Goal: Information Seeking & Learning: Learn about a topic

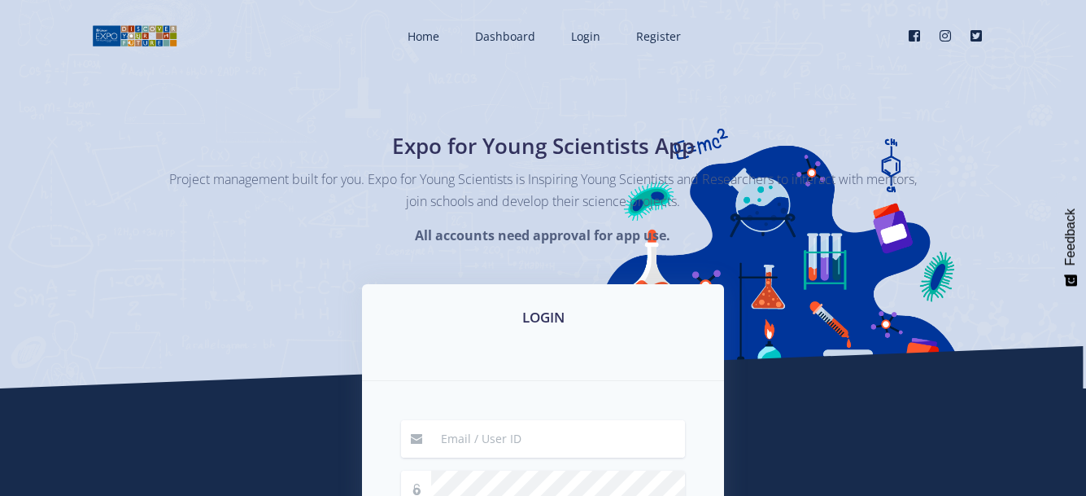
type input "nathankhephase@gmail.com"
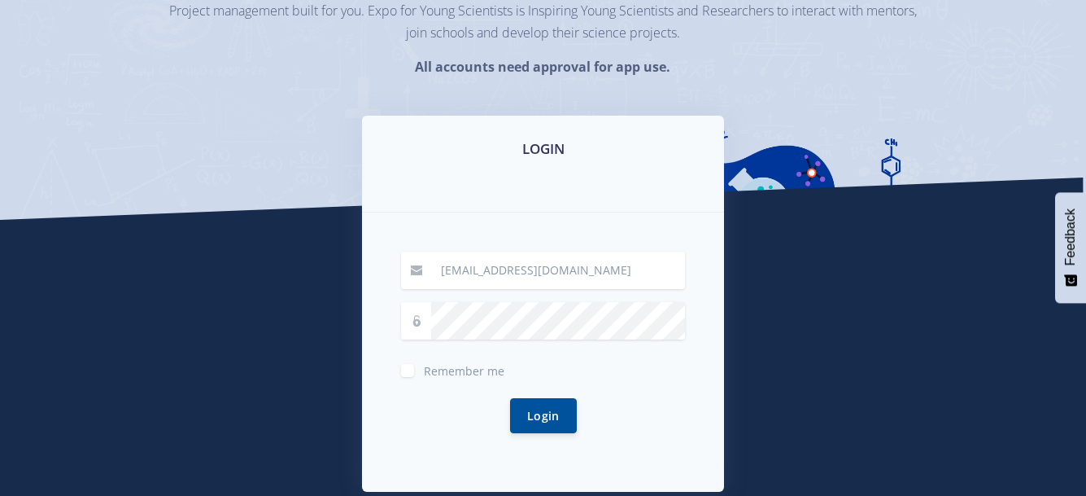
scroll to position [349, 0]
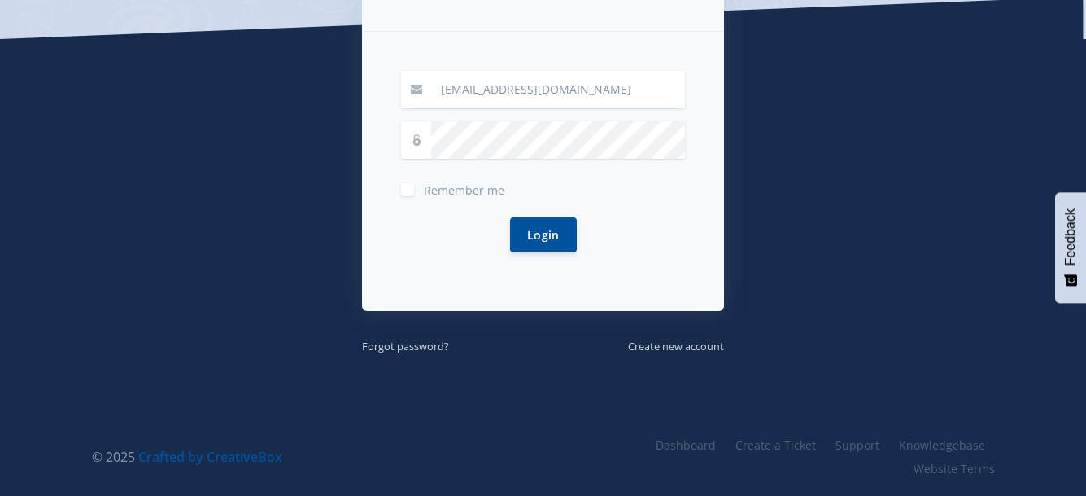
drag, startPoint x: 697, startPoint y: 336, endPoint x: 684, endPoint y: 414, distance: 79.1
drag, startPoint x: 412, startPoint y: 188, endPoint x: 421, endPoint y: 190, distance: 9.1
click at [416, 190] on div "Remember me" at bounding box center [543, 188] width 284 height 20
click at [424, 192] on label "Remember me" at bounding box center [464, 186] width 81 height 13
click at [424, 189] on input "Remember me" at bounding box center [429, 183] width 11 height 11
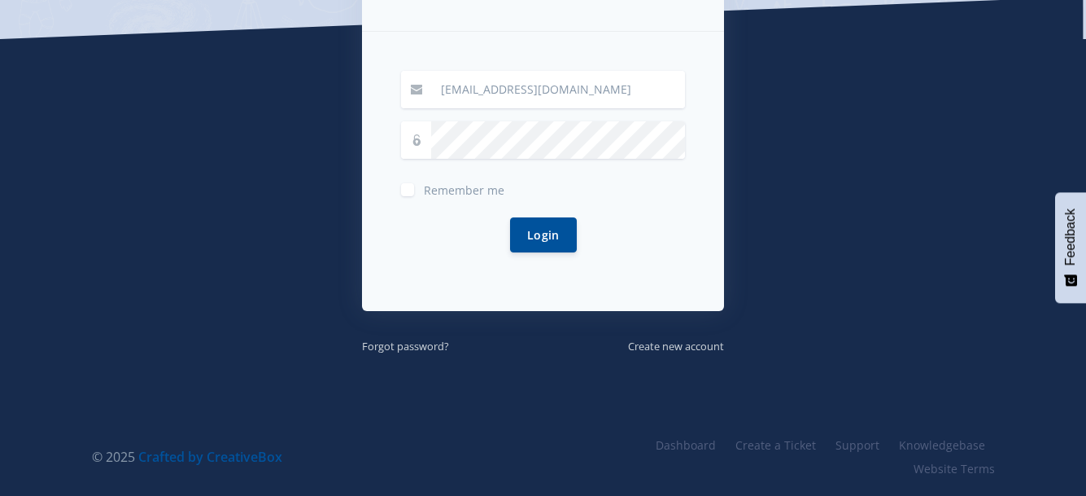
checkbox input "true"
click at [545, 236] on button "Login" at bounding box center [543, 233] width 67 height 35
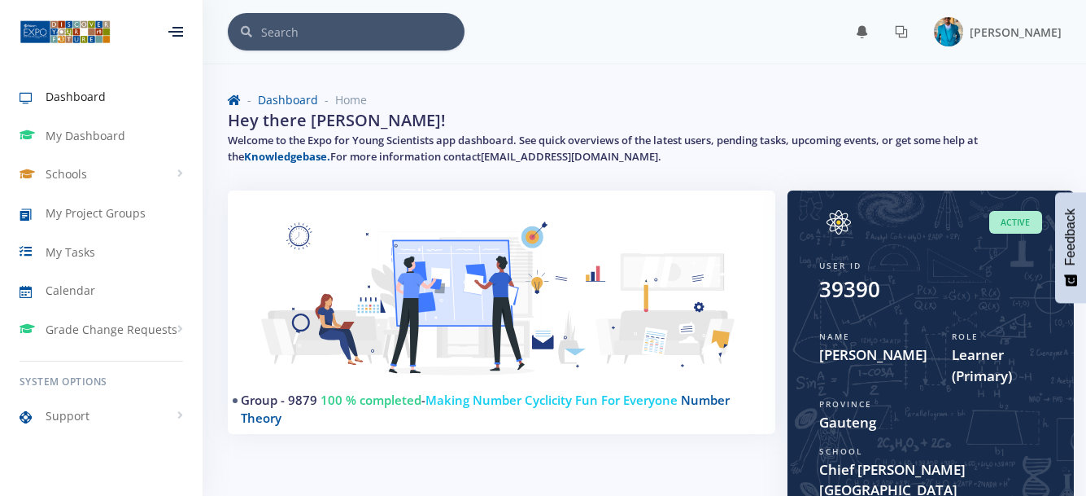
scroll to position [12, 12]
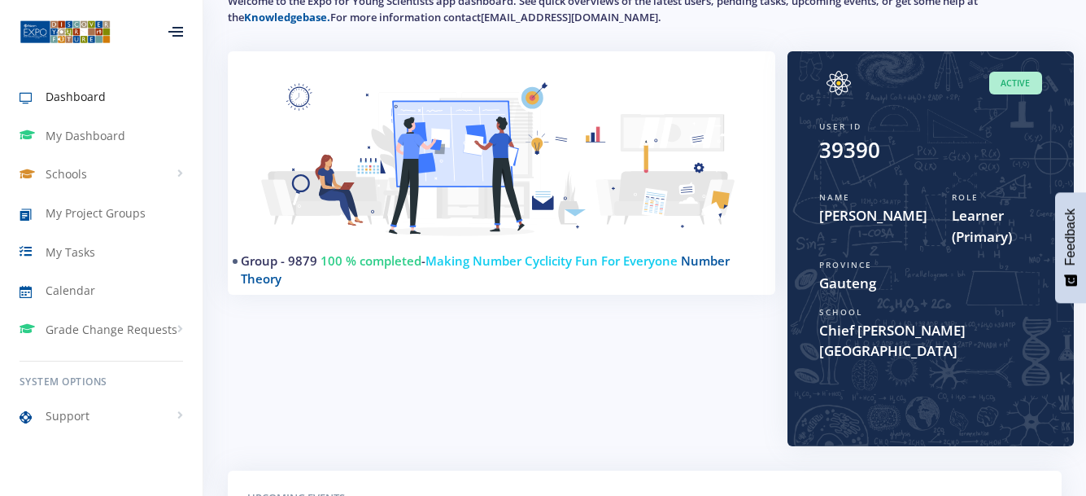
drag, startPoint x: 860, startPoint y: 334, endPoint x: 853, endPoint y: 381, distance: 47.8
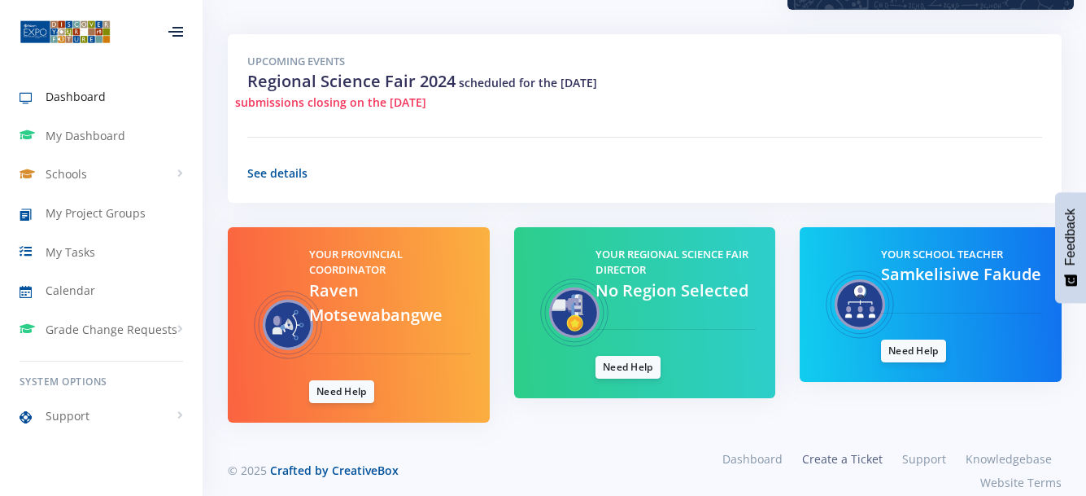
scroll to position [598, 0]
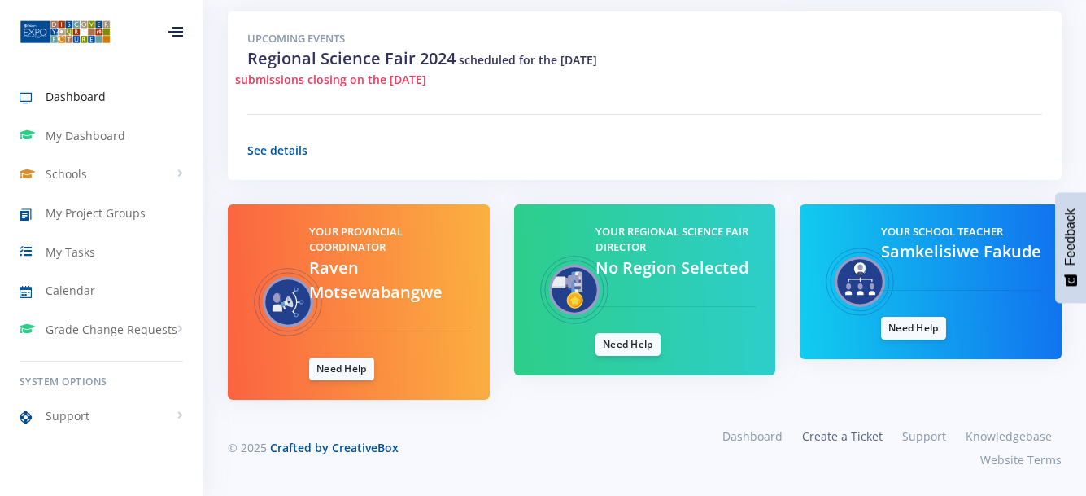
drag, startPoint x: 852, startPoint y: 381, endPoint x: 845, endPoint y: 435, distance: 54.2
drag, startPoint x: 845, startPoint y: 431, endPoint x: 798, endPoint y: 427, distance: 46.6
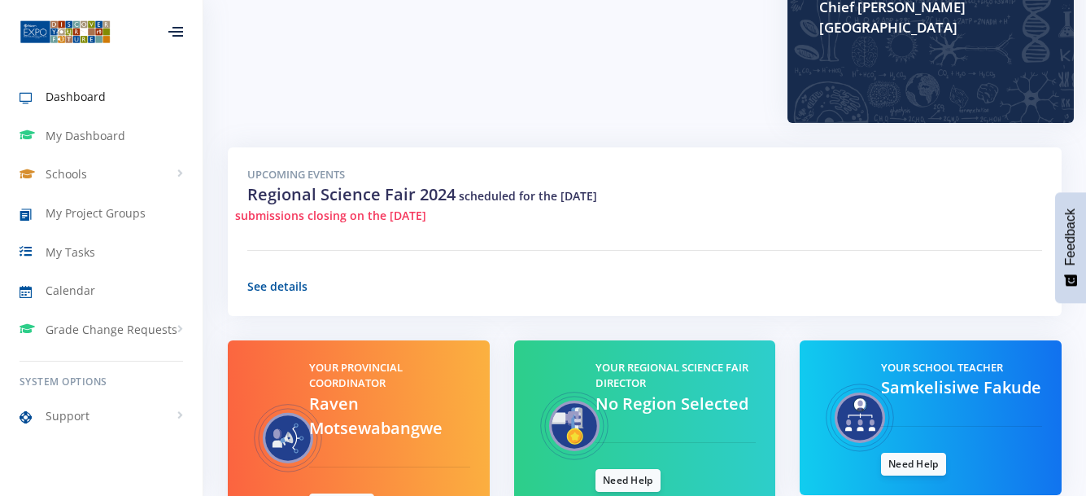
scroll to position [453, 0]
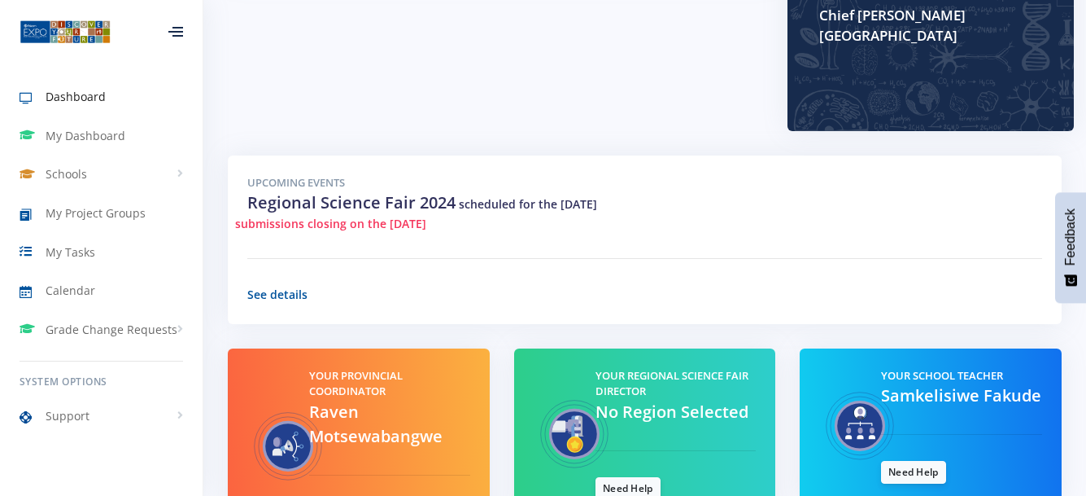
drag, startPoint x: 893, startPoint y: 285, endPoint x: 880, endPoint y: 259, distance: 28.8
click at [77, 254] on span "My Tasks" at bounding box center [71, 251] width 50 height 17
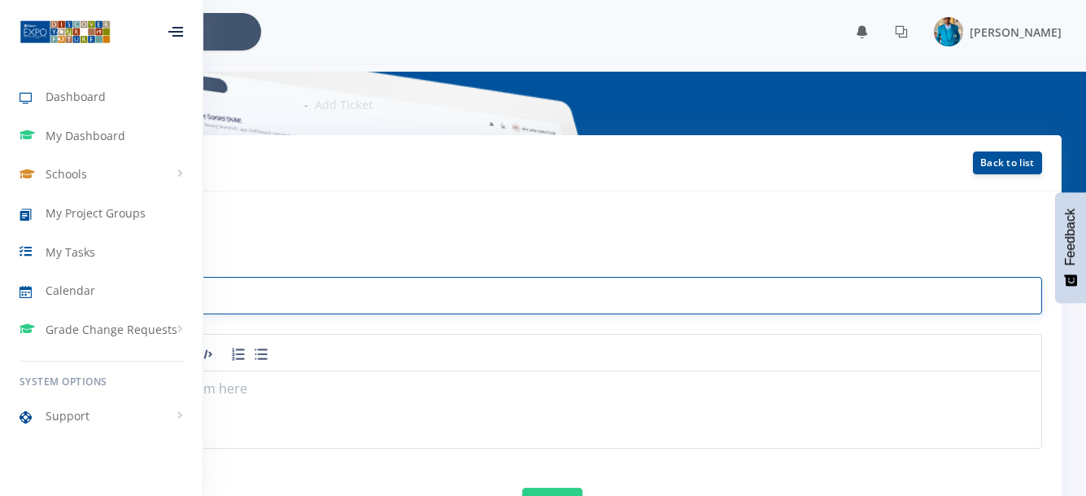
scroll to position [12, 12]
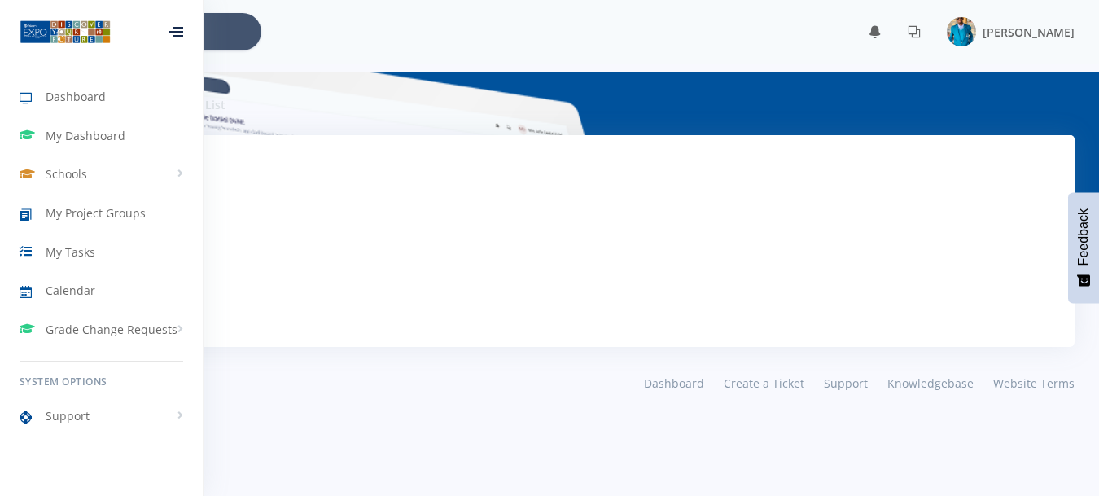
scroll to position [12, 12]
click at [85, 208] on span "My Project Groups" at bounding box center [96, 212] width 100 height 17
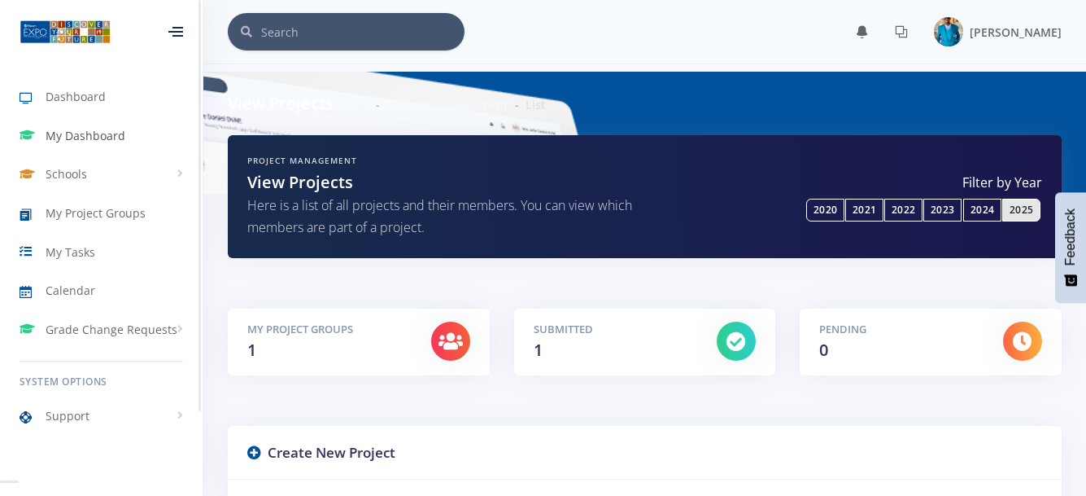
scroll to position [12, 12]
click at [62, 141] on span "My Dashboard" at bounding box center [86, 135] width 80 height 17
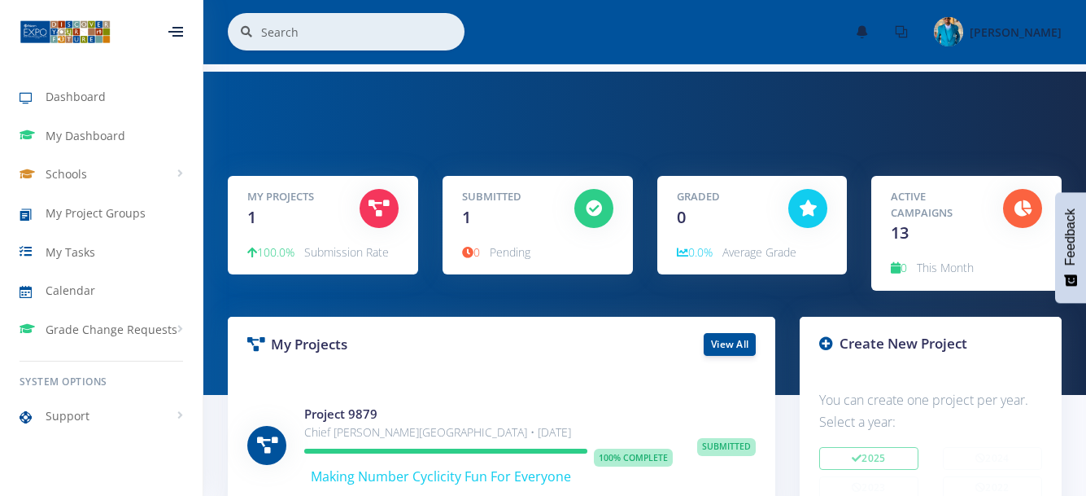
scroll to position [12, 12]
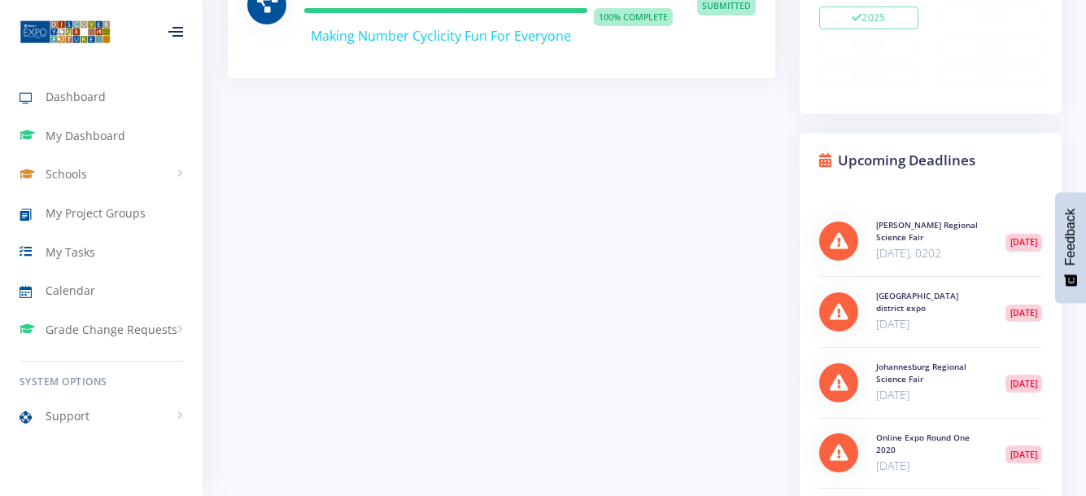
drag, startPoint x: 716, startPoint y: 422, endPoint x: 713, endPoint y: 464, distance: 41.6
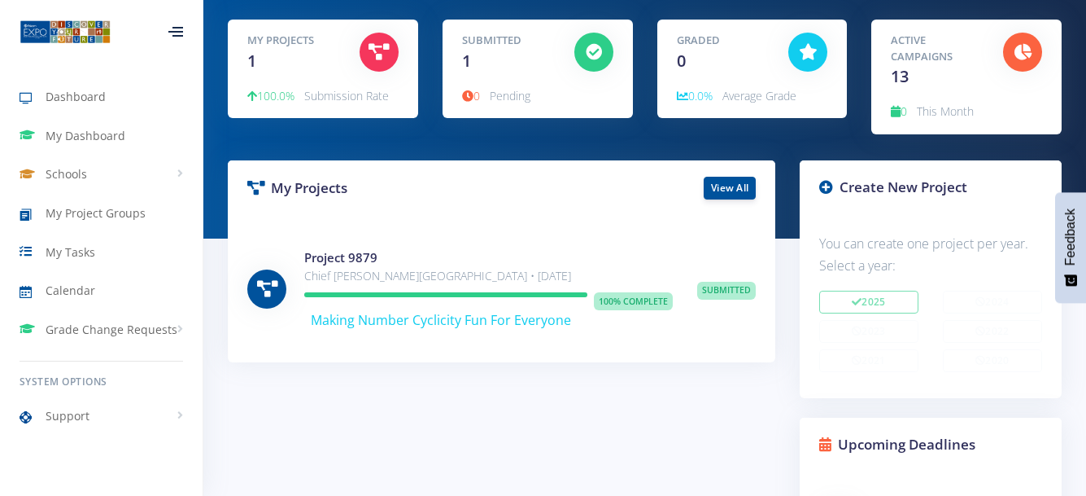
drag, startPoint x: 713, startPoint y: 464, endPoint x: 723, endPoint y: 410, distance: 54.7
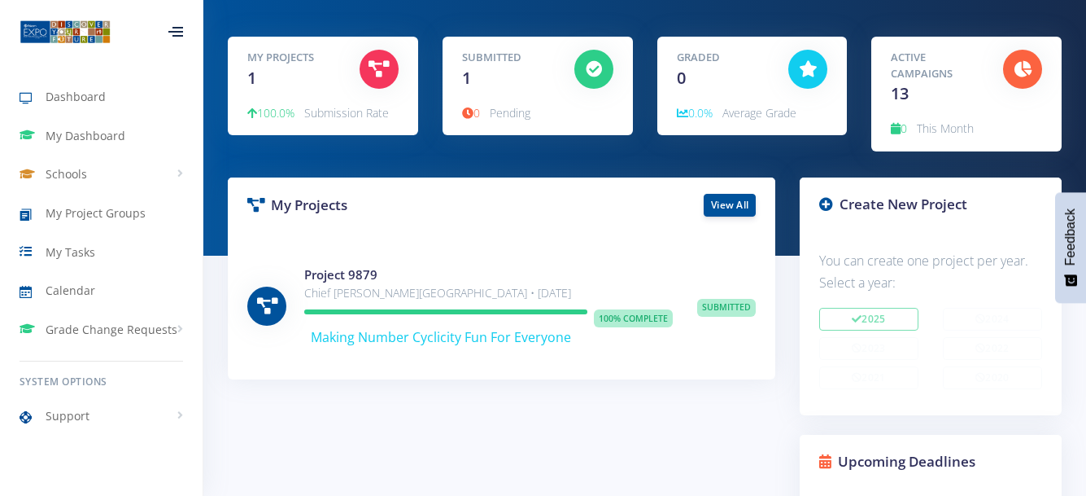
click at [652, 276] on h4 "Project 9879" at bounding box center [488, 274] width 369 height 19
click at [745, 205] on link "View All" at bounding box center [730, 204] width 52 height 23
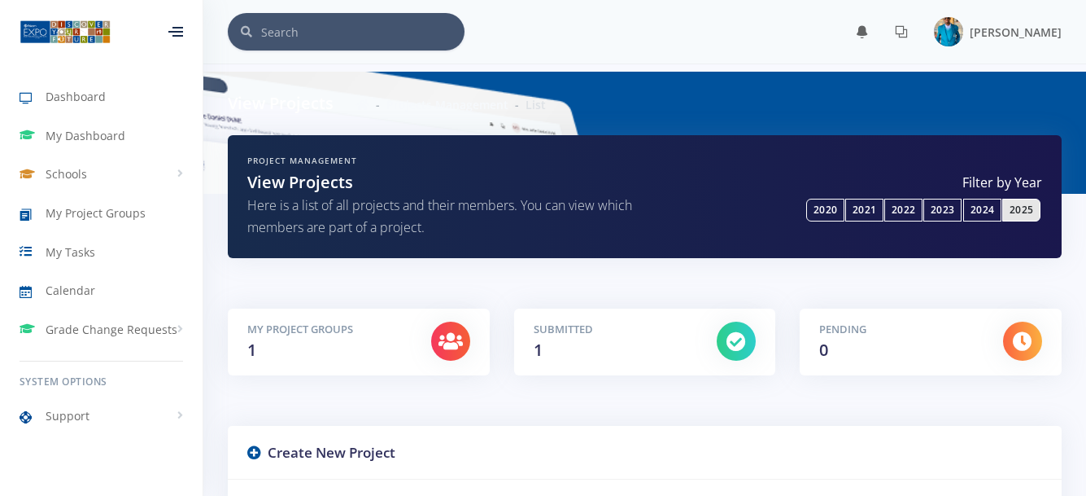
scroll to position [12, 12]
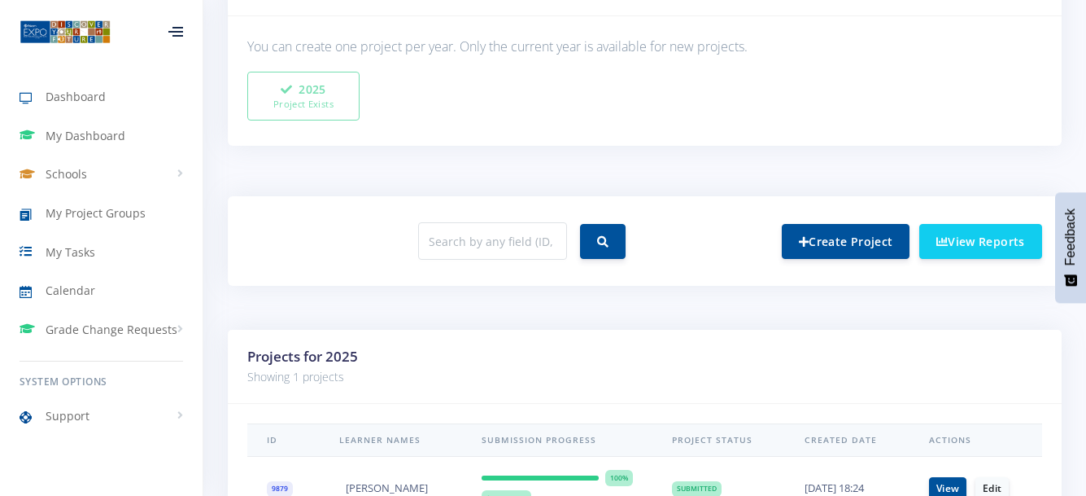
drag, startPoint x: 556, startPoint y: 477, endPoint x: 549, endPoint y: 526, distance: 49.3
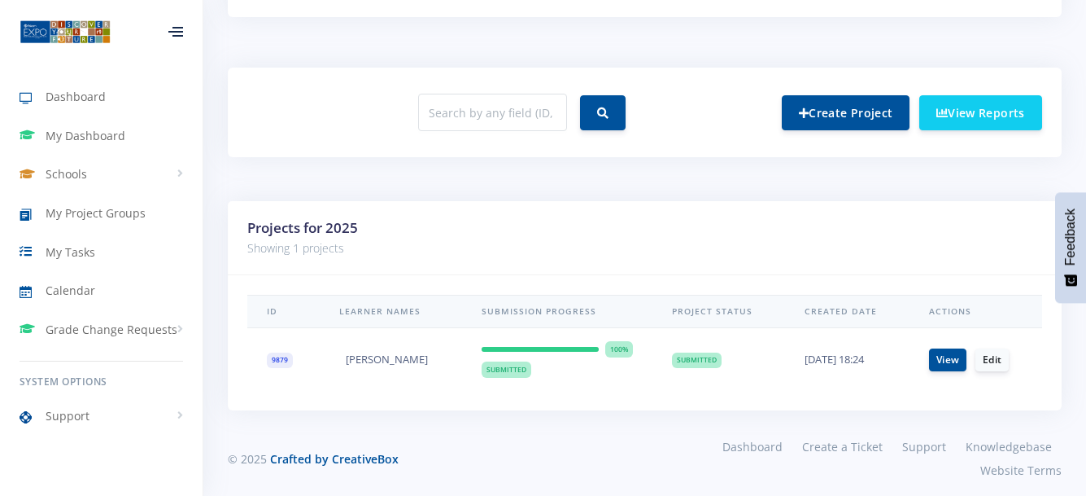
scroll to position [602, 0]
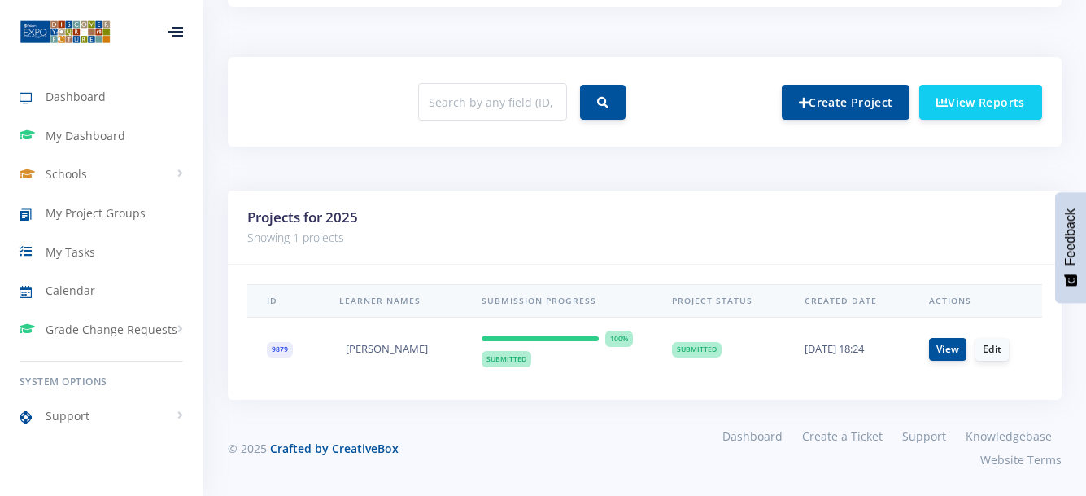
drag, startPoint x: 569, startPoint y: 466, endPoint x: 571, endPoint y: 501, distance: 35.1
click at [956, 345] on link "View" at bounding box center [947, 348] width 37 height 23
click at [938, 348] on link "View" at bounding box center [947, 348] width 37 height 23
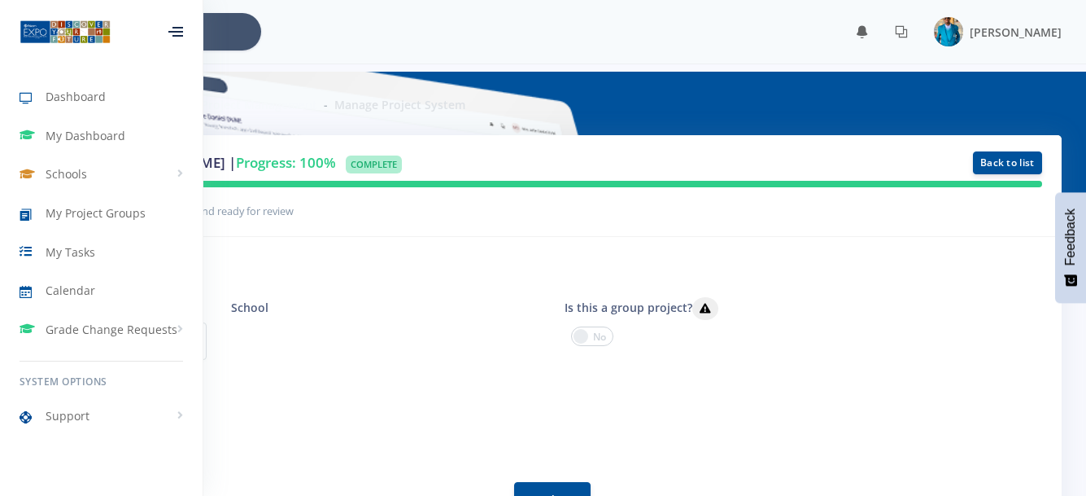
scroll to position [12, 12]
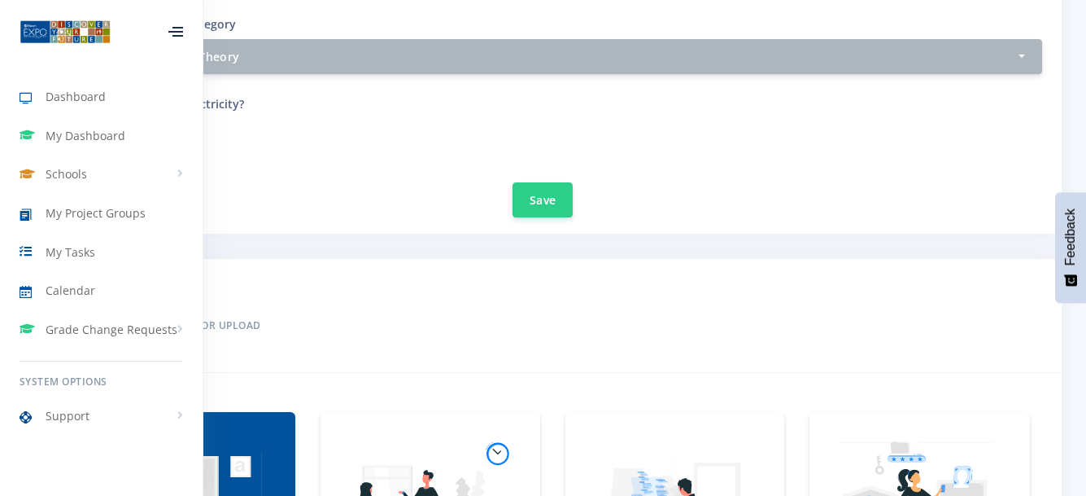
drag, startPoint x: 885, startPoint y: 387, endPoint x: 883, endPoint y: 438, distance: 50.5
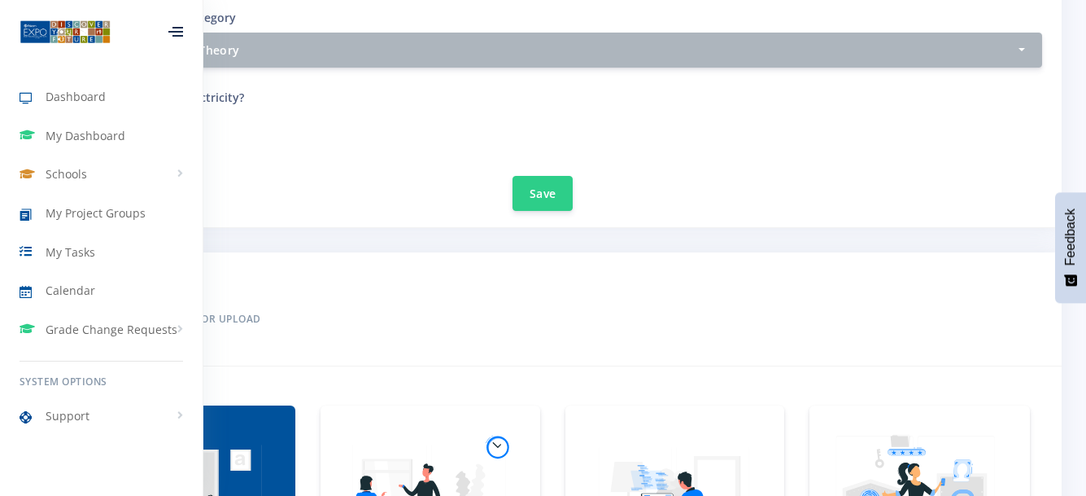
drag, startPoint x: 880, startPoint y: 448, endPoint x: 880, endPoint y: 499, distance: 51.3
drag, startPoint x: 745, startPoint y: 486, endPoint x: 767, endPoint y: 449, distance: 43.1
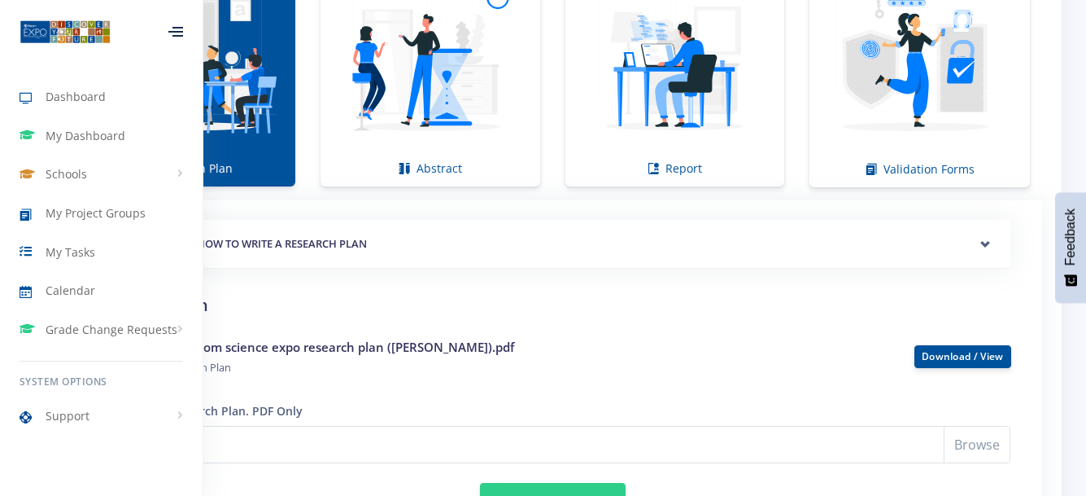
scroll to position [1178, 0]
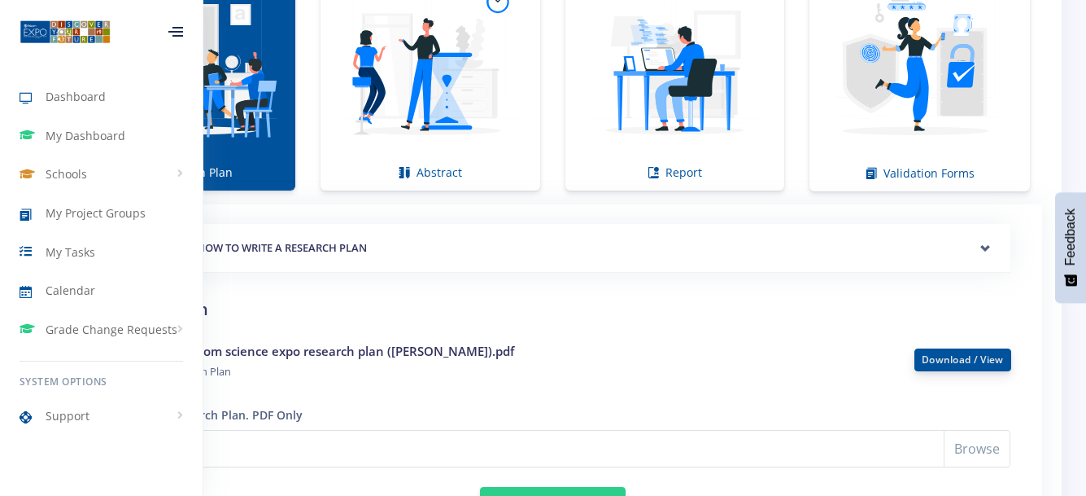
click at [951, 355] on link "Download / View" at bounding box center [963, 359] width 82 height 14
